Goal: Information Seeking & Learning: Learn about a topic

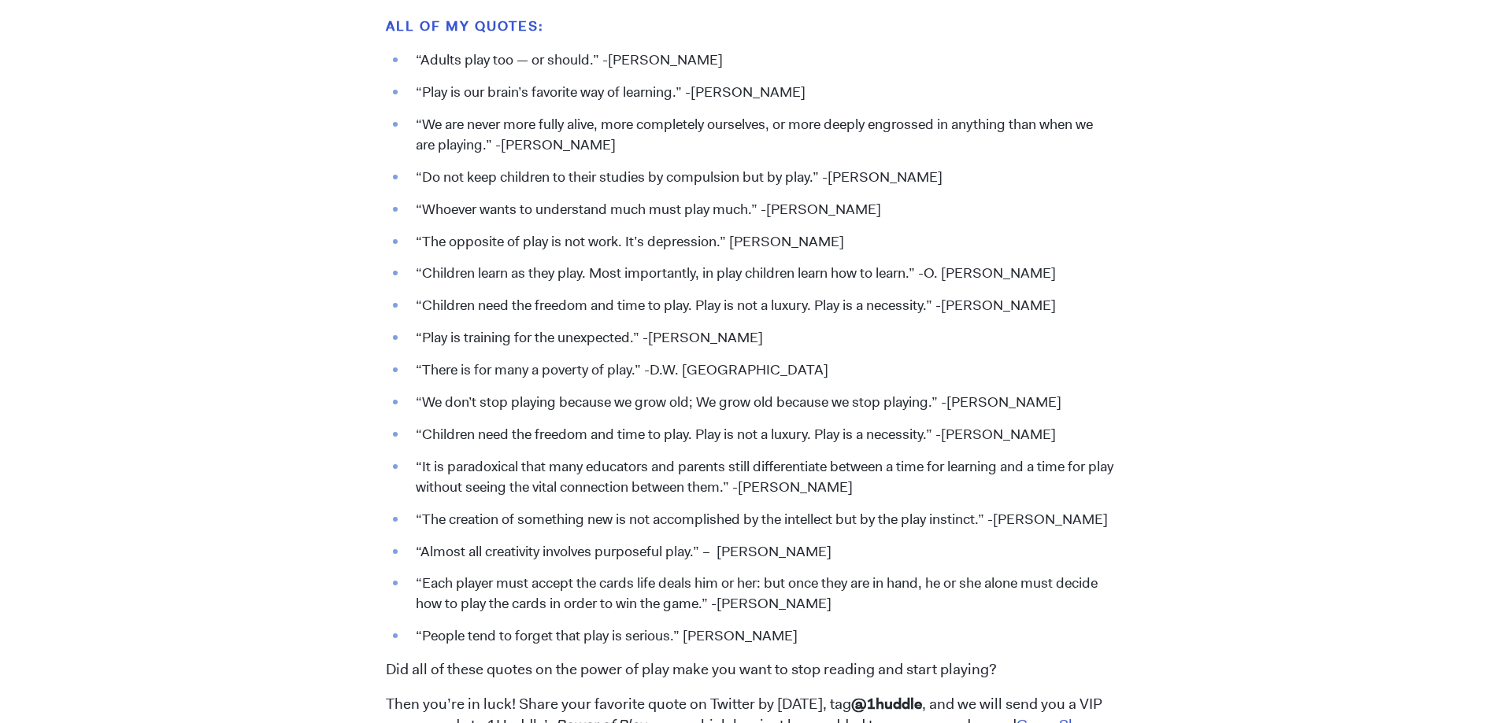
scroll to position [1889, 0]
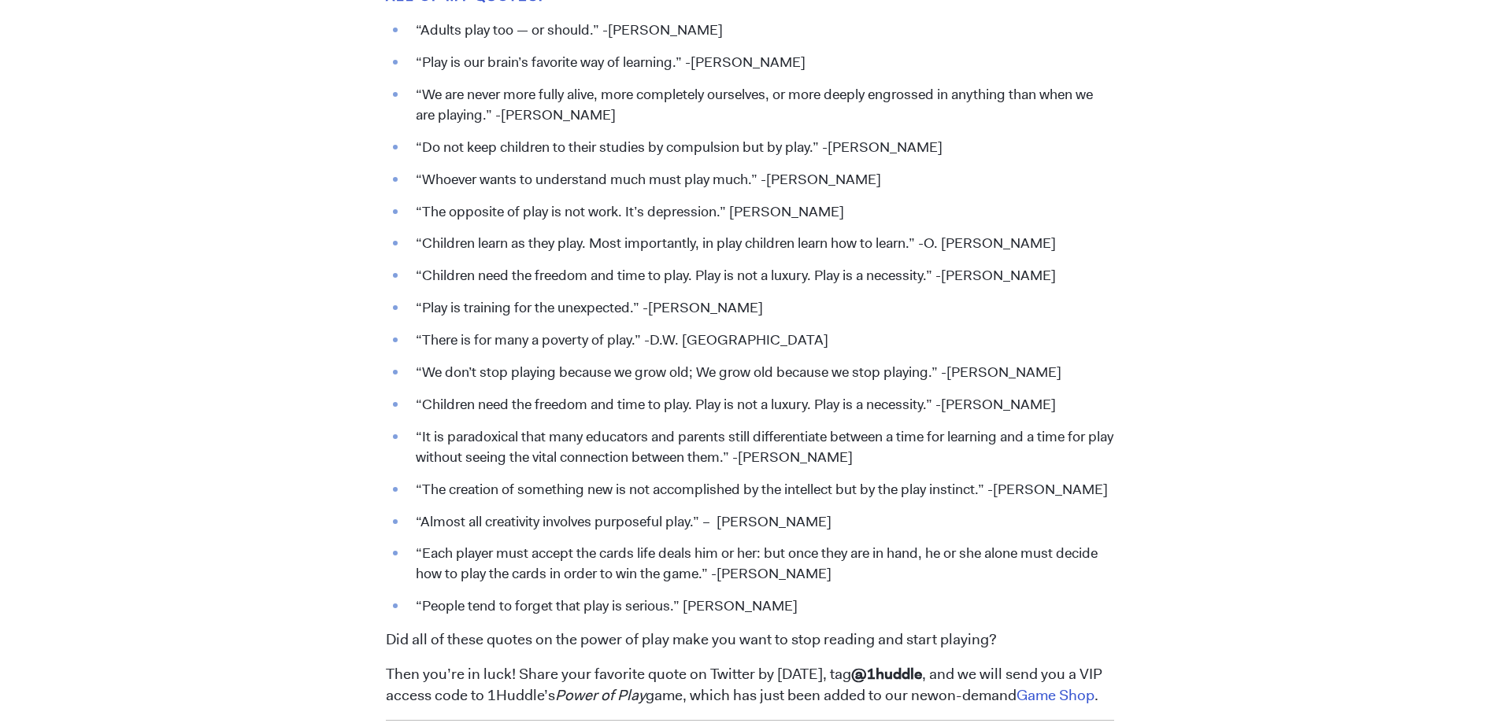
drag, startPoint x: 947, startPoint y: 404, endPoint x: 1090, endPoint y: 401, distance: 143.3
click at [1090, 401] on li "“Children need the freedom and time to play. Play is not a luxury. Play is a ne…" at bounding box center [761, 405] width 706 height 20
copy li "[PERSON_NAME]"
drag, startPoint x: 414, startPoint y: 404, endPoint x: 1122, endPoint y: 386, distance: 707.9
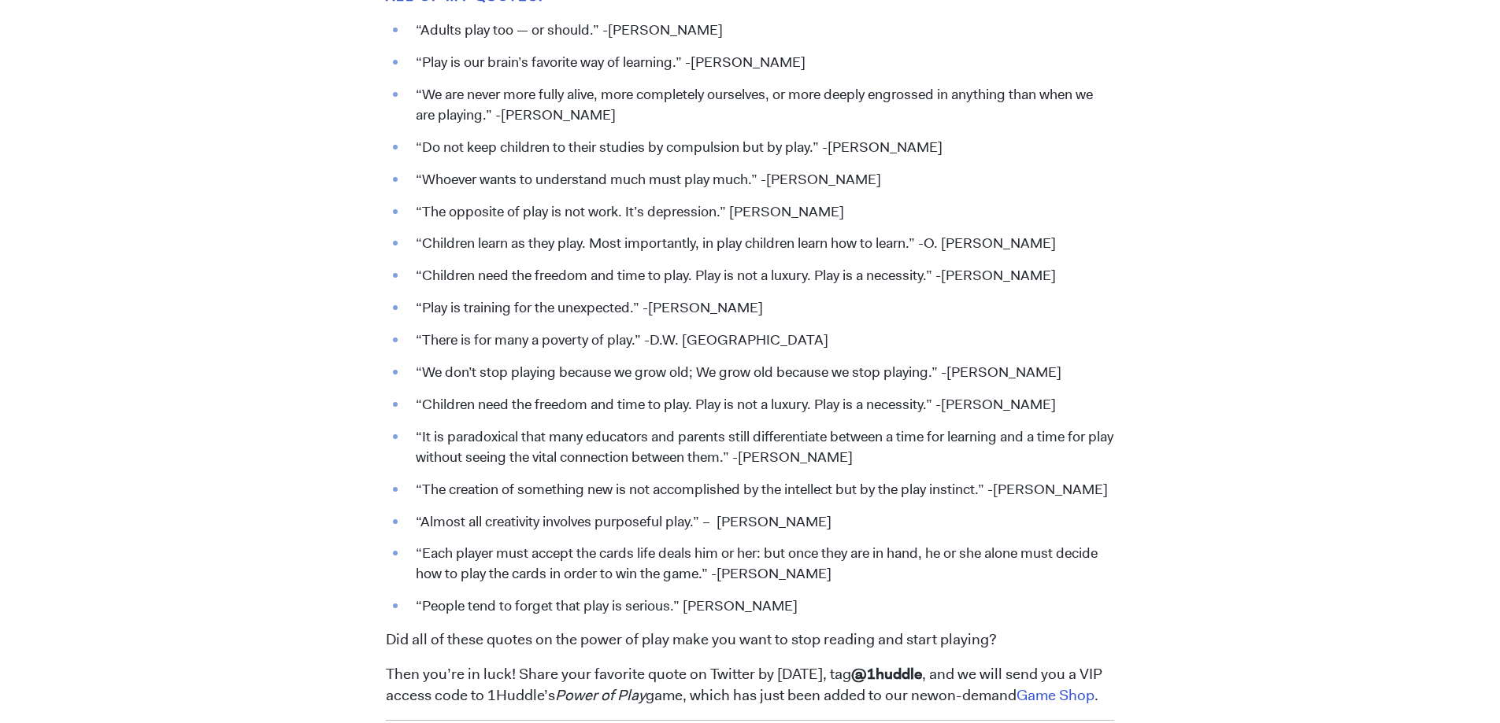
copy li "“Children need the freedom and time to play. Play is not a luxury. Play is a ne…"
drag, startPoint x: 423, startPoint y: 61, endPoint x: 859, endPoint y: 63, distance: 435.3
click at [859, 63] on li "“Play is our brain’s favorite way of learning.” -[PERSON_NAME]" at bounding box center [761, 63] width 706 height 20
copy li "“Play is our brain’s favorite way of learning.” -[PERSON_NAME]"
click at [814, 58] on li "“Play is our brain’s favorite way of learning.” -[PERSON_NAME]" at bounding box center [761, 63] width 706 height 20
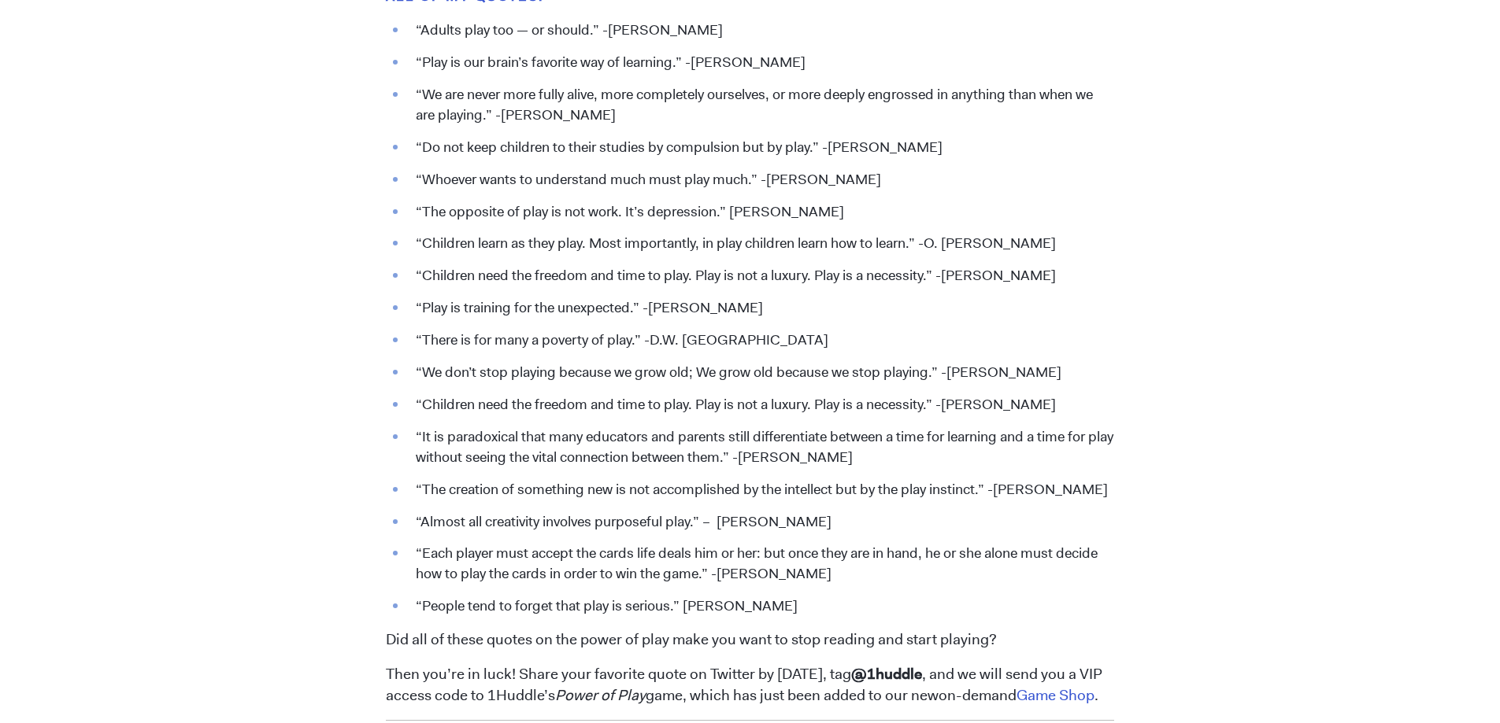
drag, startPoint x: 833, startPoint y: 64, endPoint x: 411, endPoint y: 66, distance: 421.9
click at [411, 66] on li "“Play is our brain’s favorite way of learning.” -[PERSON_NAME]" at bounding box center [761, 63] width 706 height 20
copy li "“Play is our brain’s favorite way of learning.” -[PERSON_NAME]"
